Goal: Information Seeking & Learning: Check status

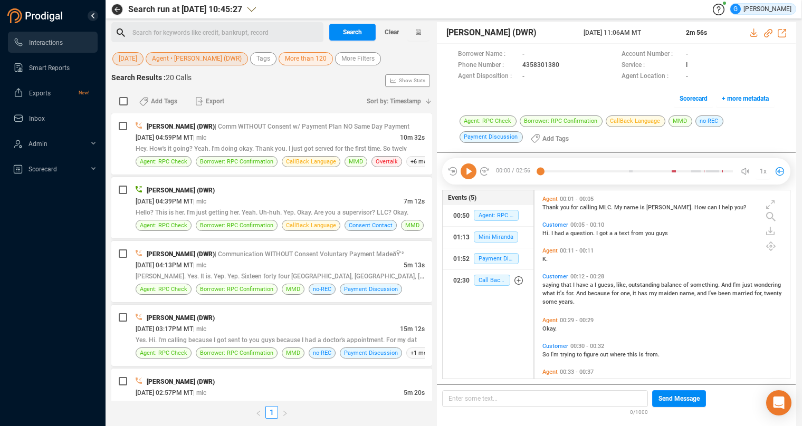
scroll to position [180, 247]
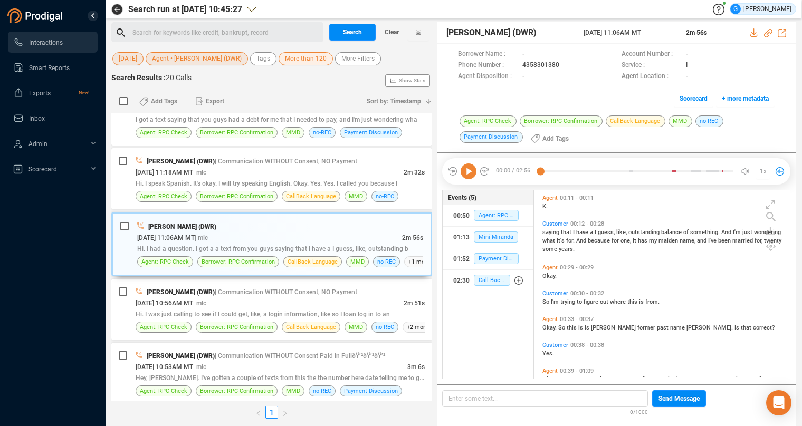
click at [130, 62] on span "[DATE]" at bounding box center [128, 58] width 18 height 13
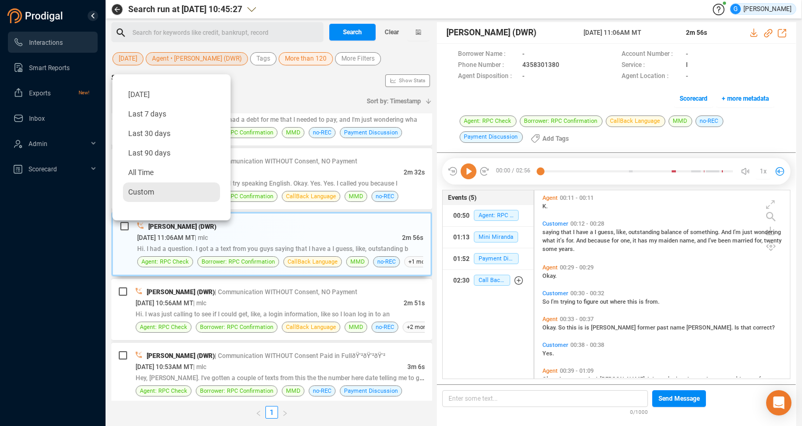
click at [143, 191] on span "Custom" at bounding box center [141, 192] width 26 height 8
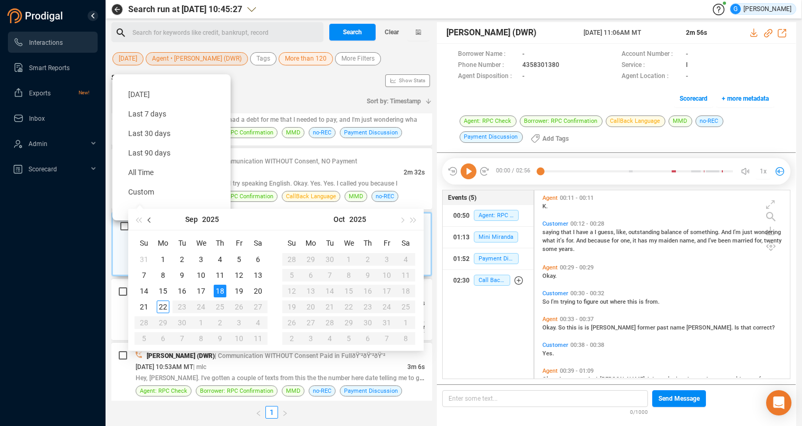
click at [149, 219] on button "button" at bounding box center [150, 219] width 12 height 21
type input "[DATE]"
click at [242, 322] on div "29" at bounding box center [239, 323] width 13 height 13
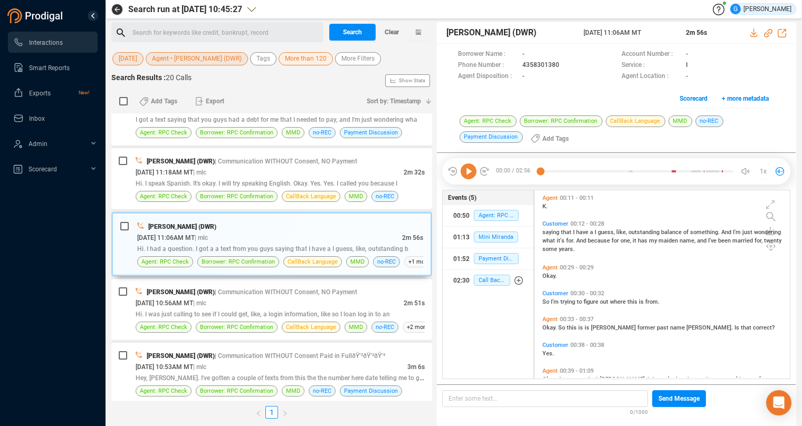
click at [197, 54] on span "Agent • [PERSON_NAME] (DWR)" at bounding box center [197, 58] width 90 height 13
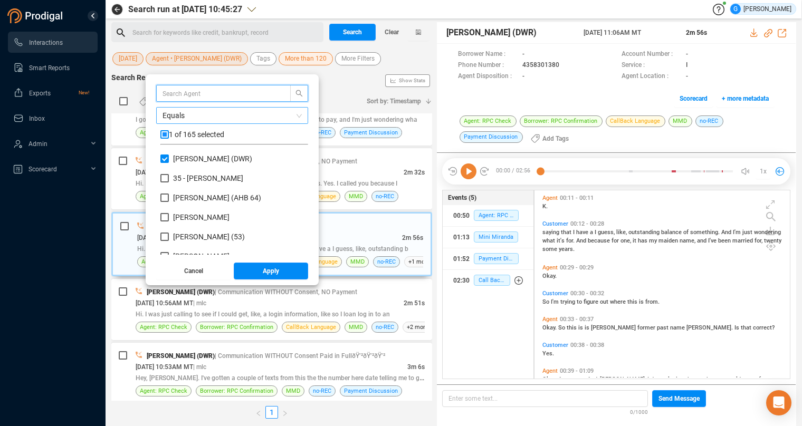
scroll to position [92, 139]
click at [166, 132] on input "checkbox" at bounding box center [164, 134] width 8 height 8
checkbox input "true"
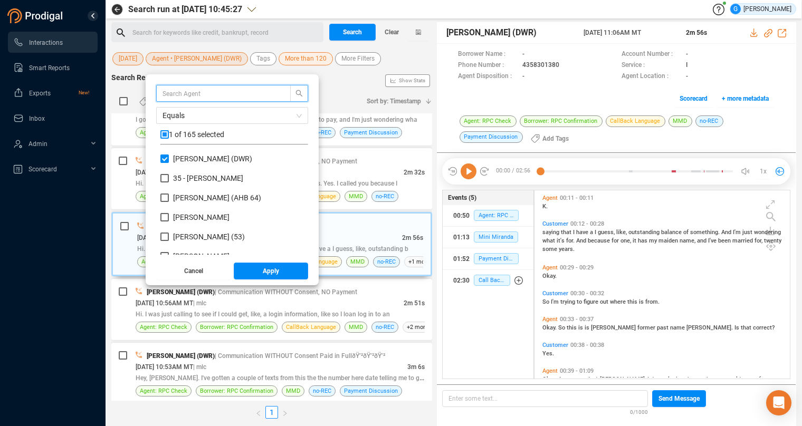
checkbox input "true"
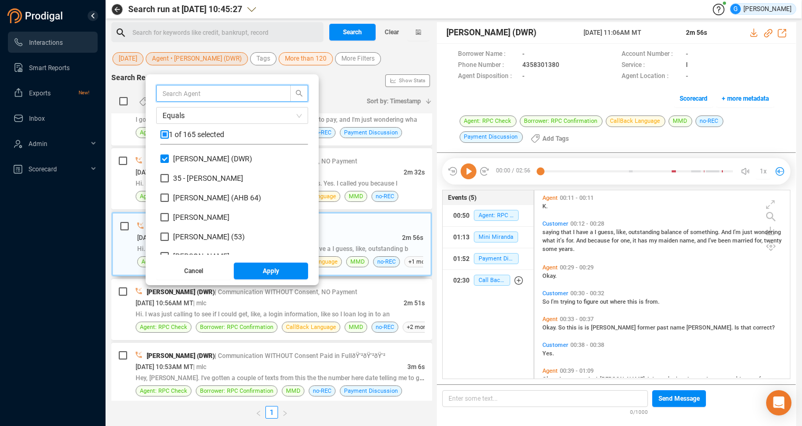
checkbox input "true"
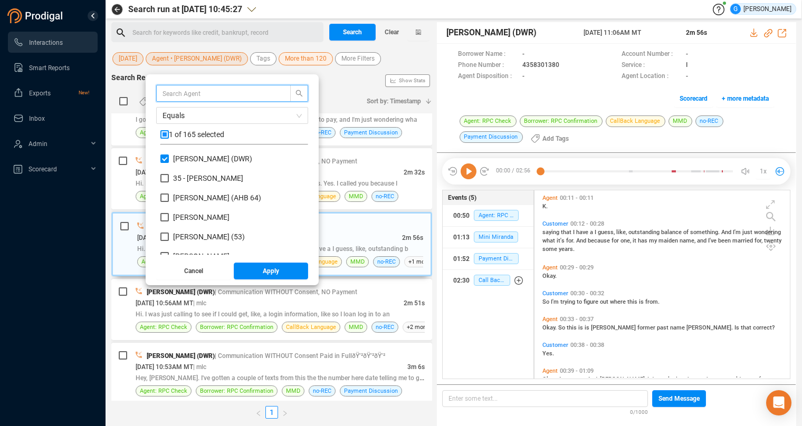
checkbox input "true"
click at [165, 135] on input "checkbox" at bounding box center [164, 134] width 8 height 8
checkbox input "false"
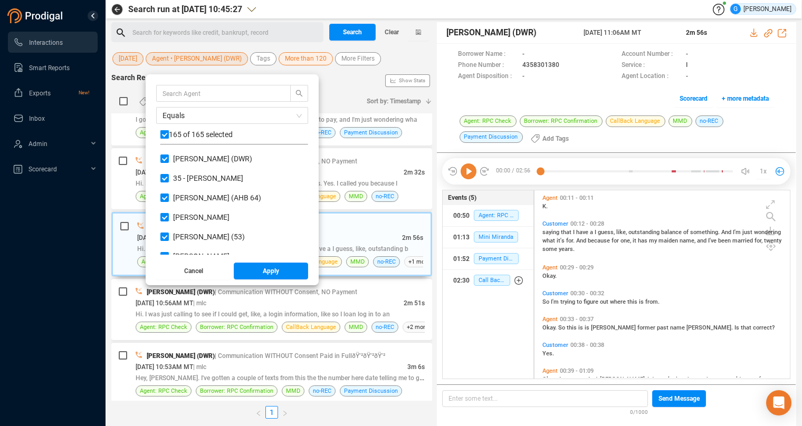
checkbox input "false"
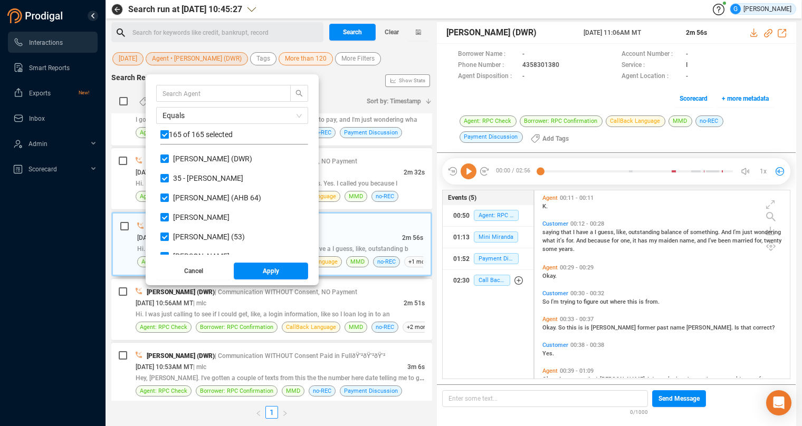
checkbox input "false"
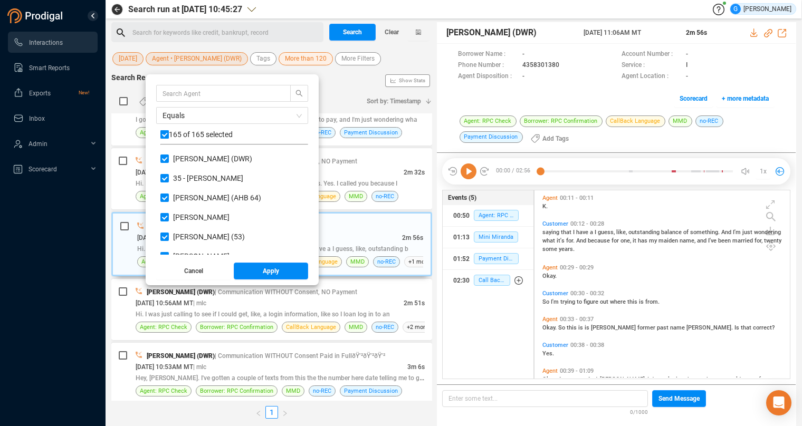
checkbox input "false"
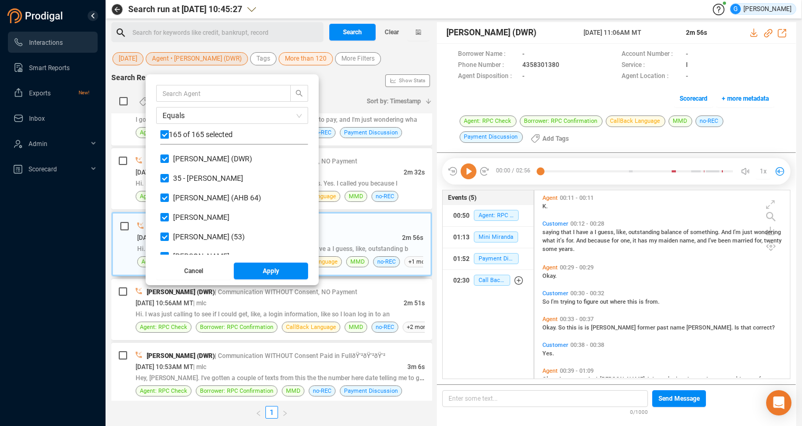
checkbox input "false"
click at [174, 90] on input "text" at bounding box center [219, 94] width 112 height 12
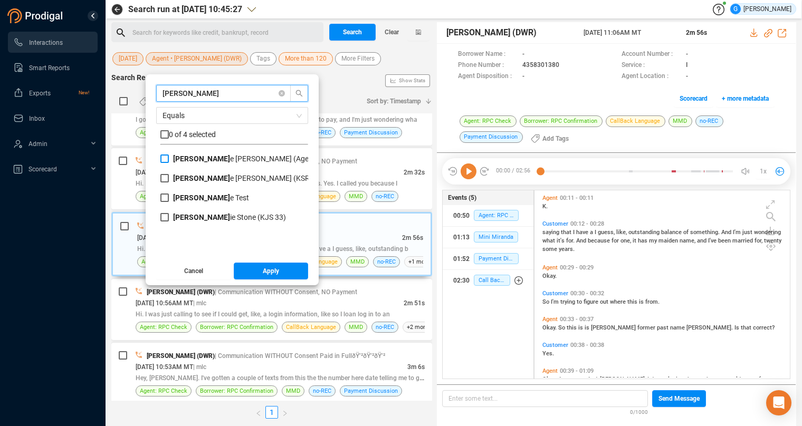
type input "[PERSON_NAME]"
click at [166, 160] on input "[PERSON_NAME] (Agent)" at bounding box center [164, 159] width 8 height 8
checkbox input "true"
click at [166, 180] on input "[PERSON_NAME] (KSR )" at bounding box center [164, 178] width 8 height 8
checkbox input "true"
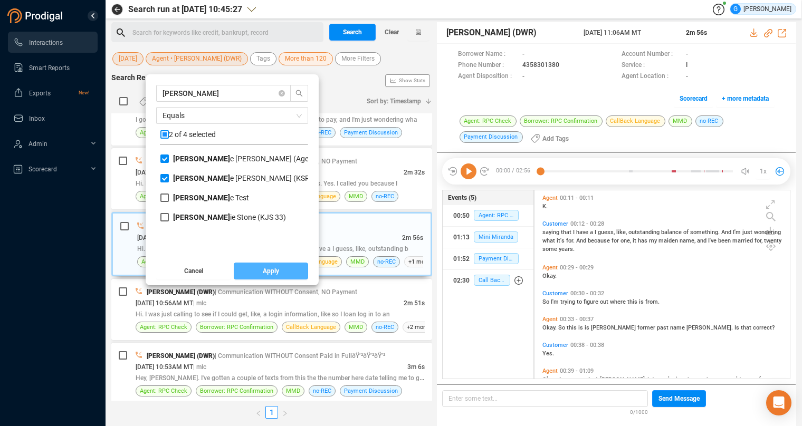
click at [278, 275] on span "Apply" at bounding box center [271, 271] width 16 height 17
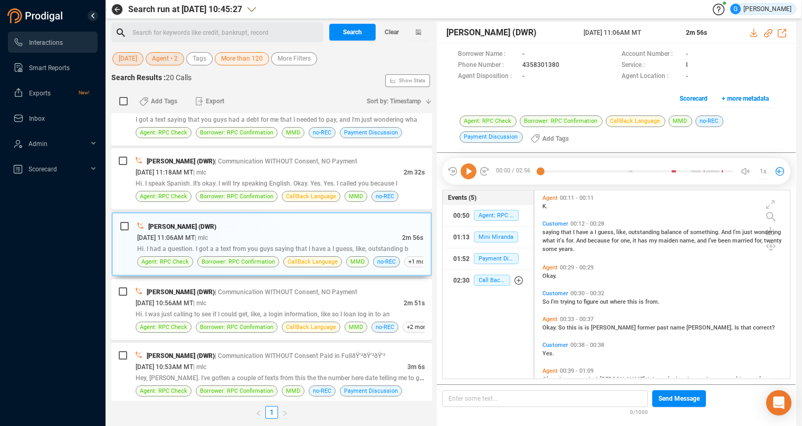
click at [245, 59] on span "More than 120" at bounding box center [242, 58] width 42 height 13
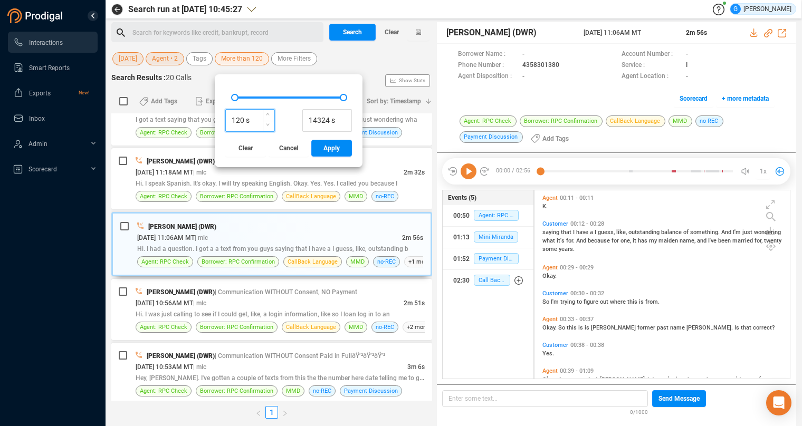
drag, startPoint x: 244, startPoint y: 120, endPoint x: 226, endPoint y: 123, distance: 18.7
click at [226, 123] on input "120 s" at bounding box center [250, 121] width 49 height 16
type input "300 s"
click at [336, 153] on span "Apply" at bounding box center [332, 148] width 16 height 17
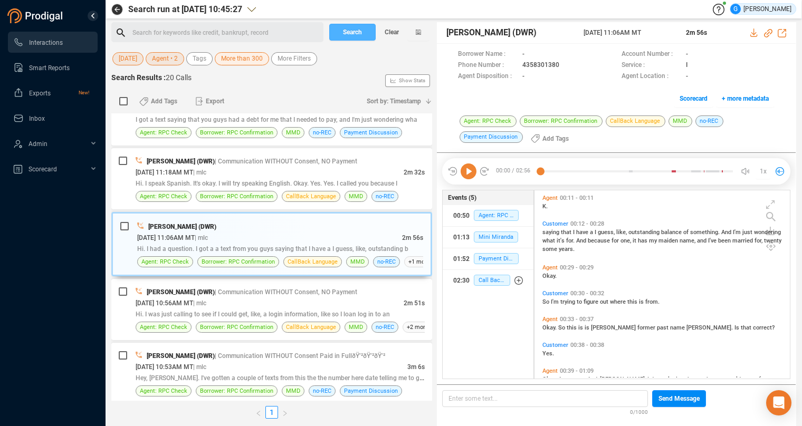
click at [339, 31] on button "Search" at bounding box center [352, 32] width 46 height 17
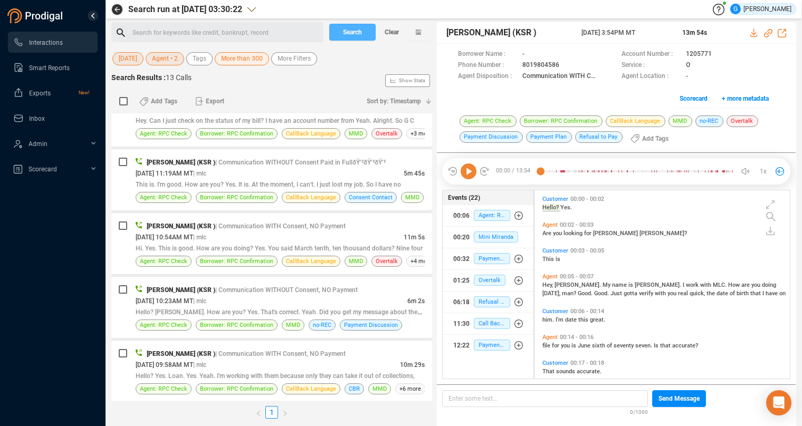
scroll to position [425, 0]
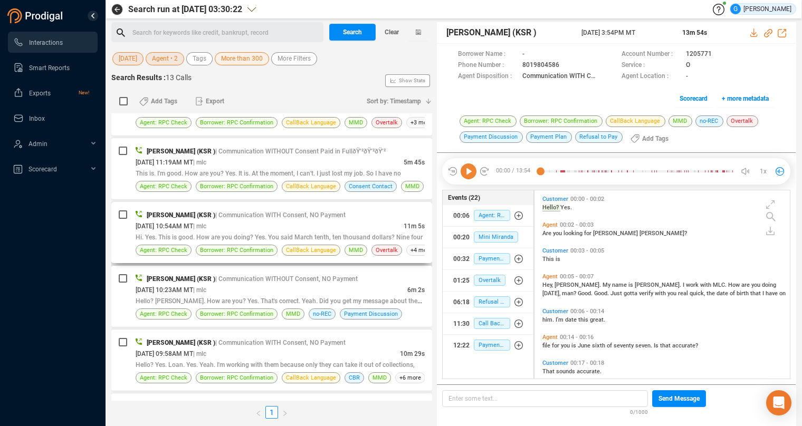
click at [356, 212] on div "[PERSON_NAME] (KSR ) | Communication WITH Consent, NO Payment" at bounding box center [280, 215] width 289 height 11
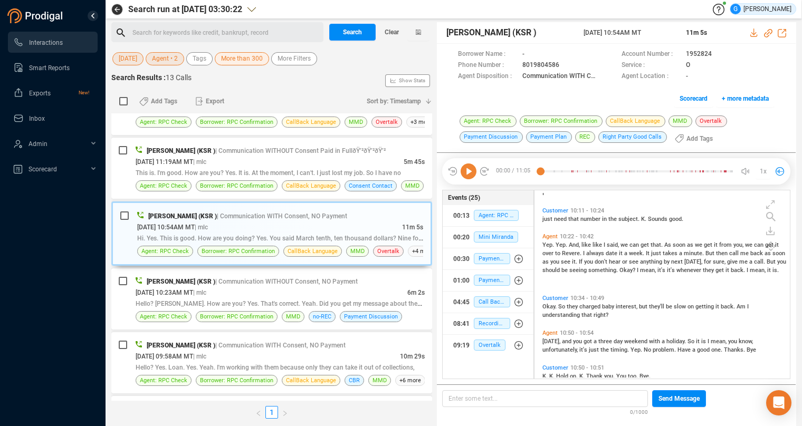
scroll to position [2891, 0]
